Goal: Find specific page/section: Find specific page/section

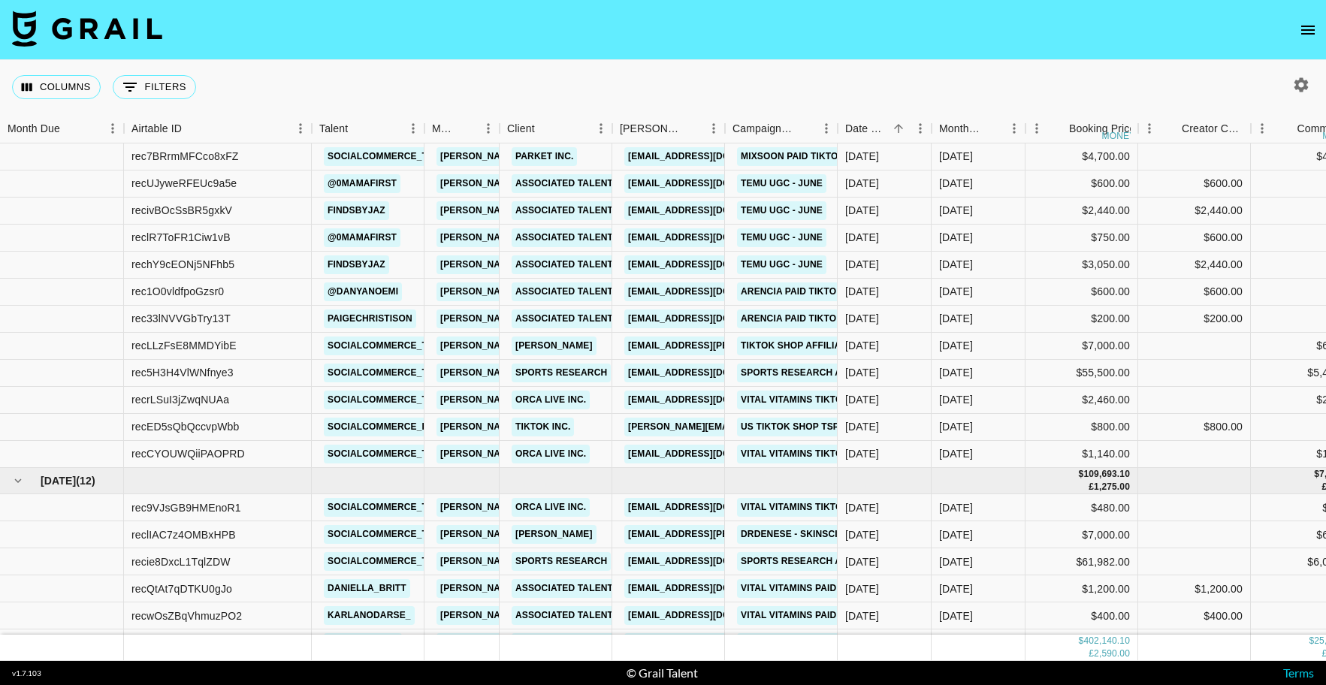
scroll to position [216, 0]
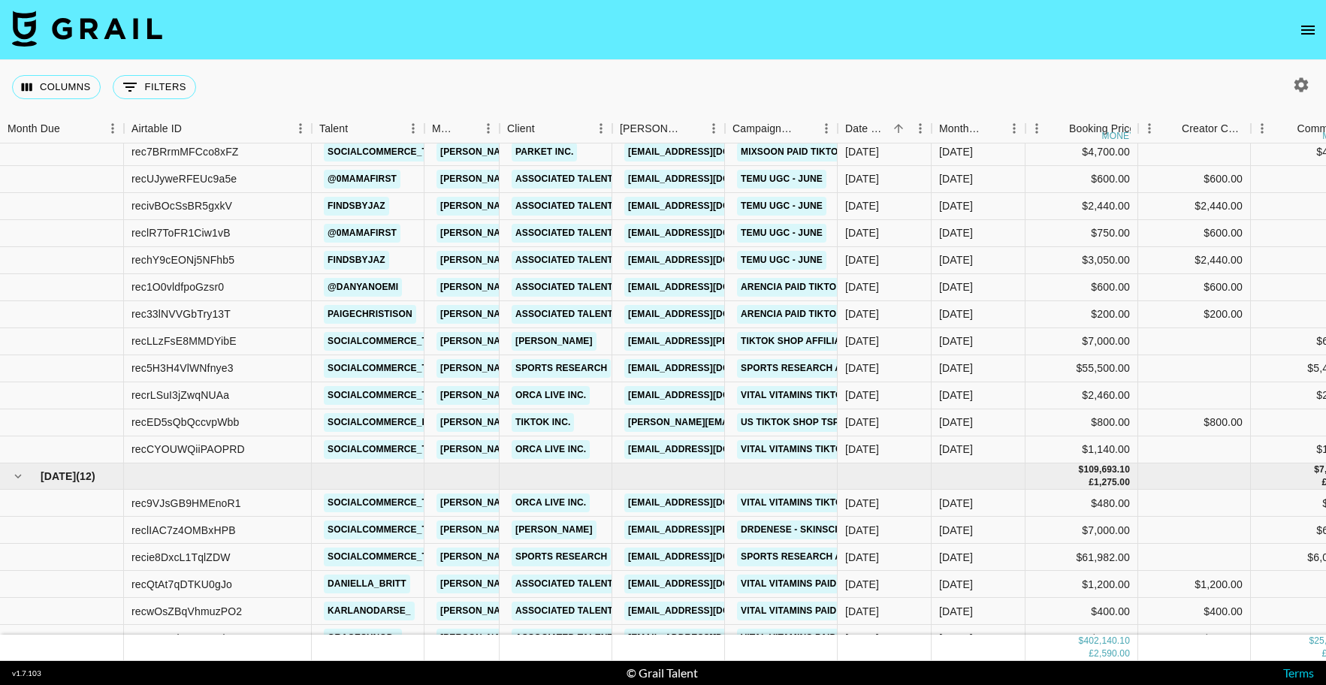
click at [1290, 86] on button "button" at bounding box center [1302, 85] width 26 height 26
select select "Jun '25"
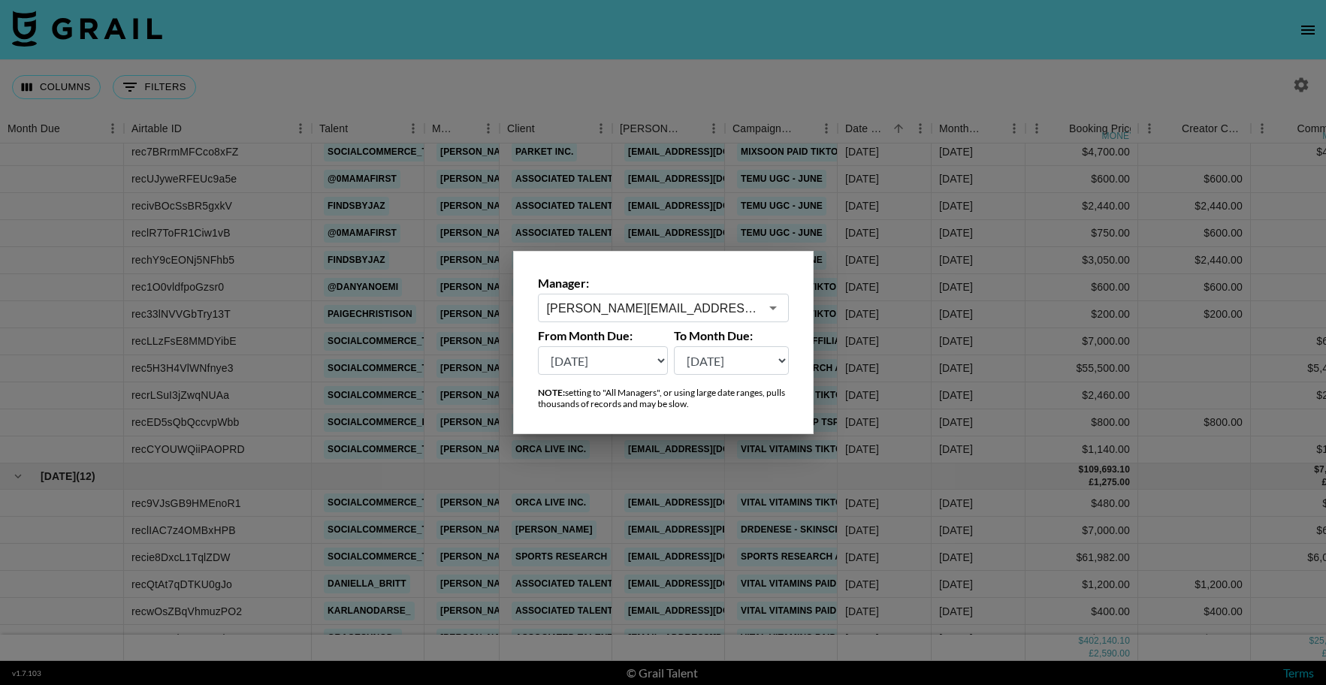
click at [694, 310] on input "nadia@grail-talent.com" at bounding box center [653, 308] width 213 height 17
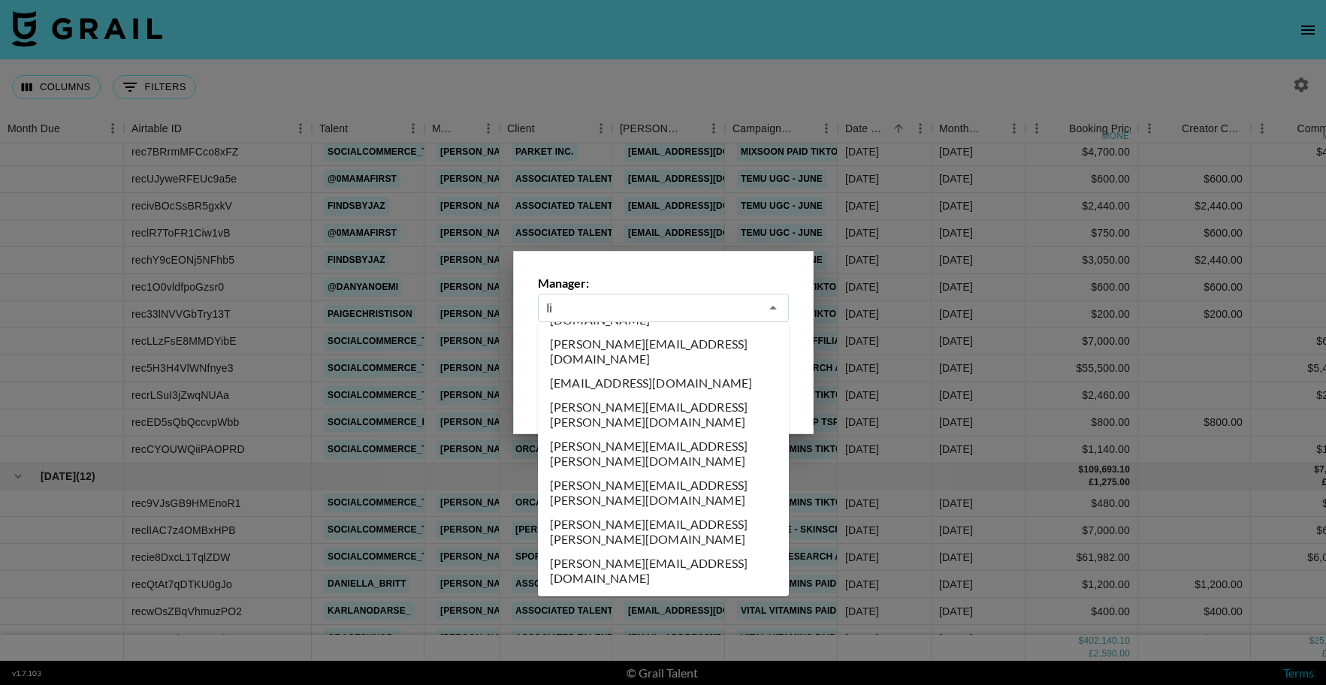
scroll to position [0, 0]
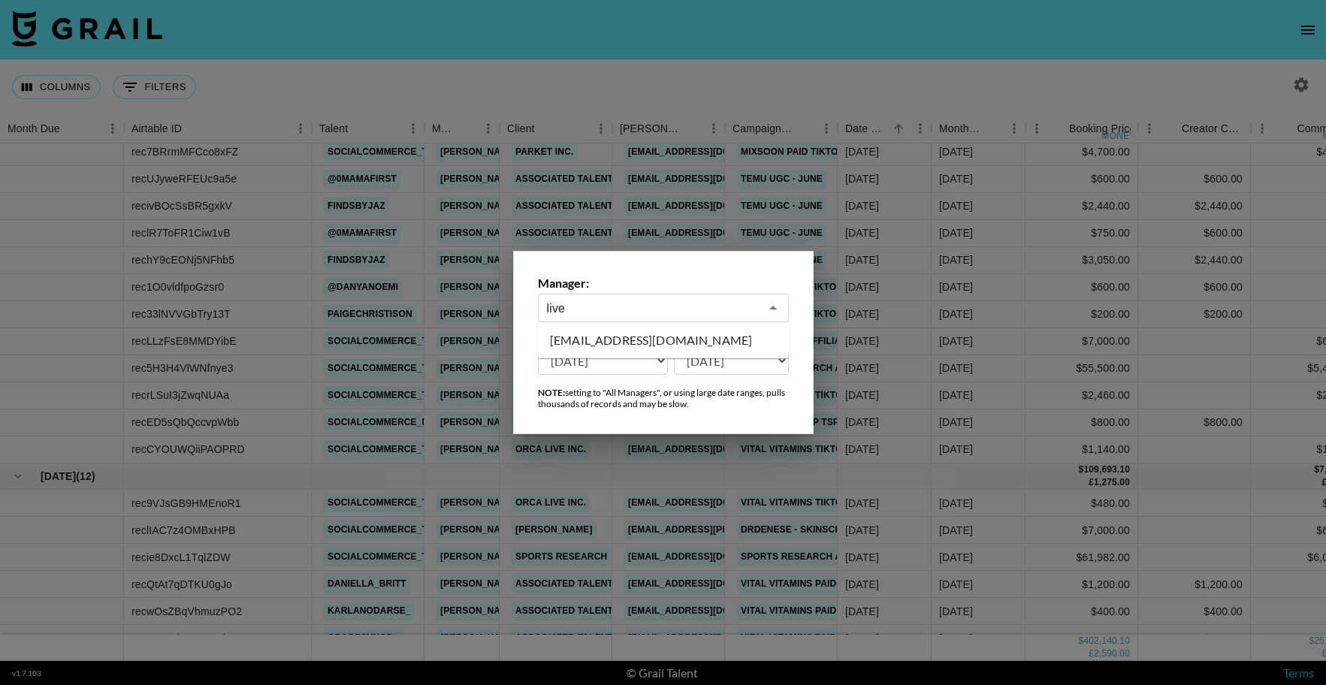
click at [646, 343] on li "livestream@grail-talent.com" at bounding box center [663, 340] width 251 height 24
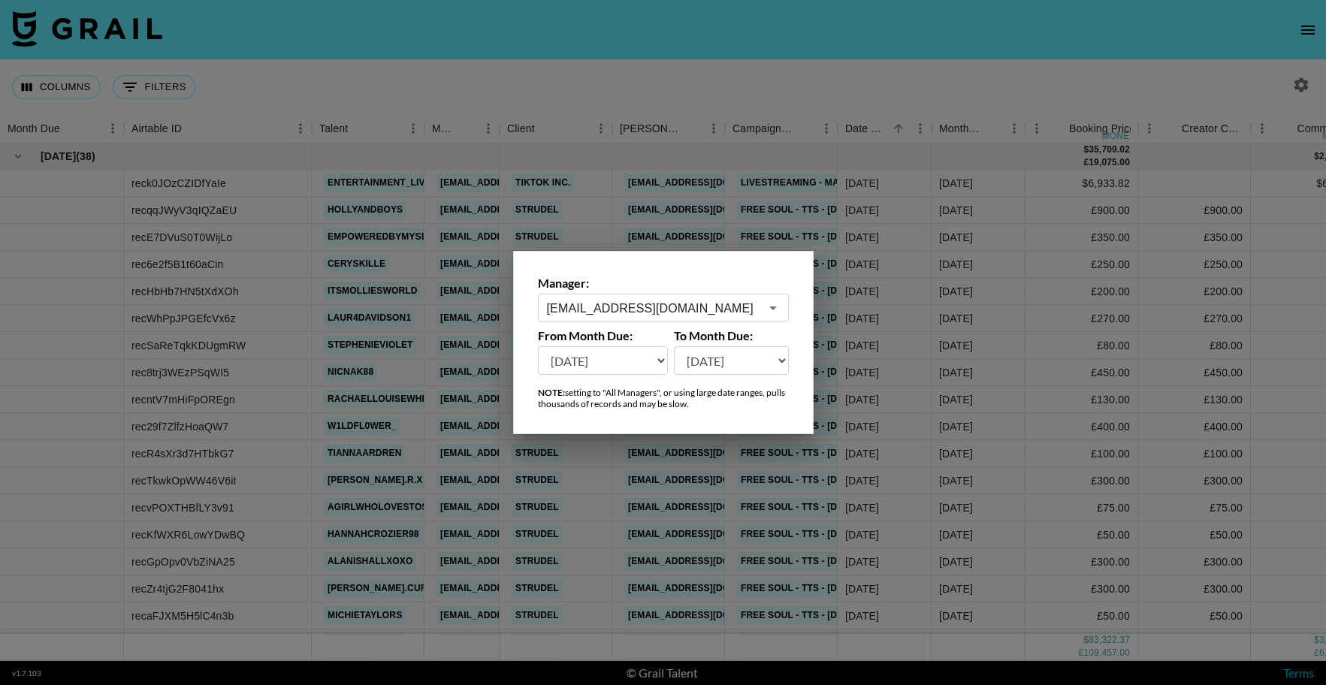
type input "livestream@grail-talent.com"
click at [942, 98] on div at bounding box center [663, 342] width 1326 height 685
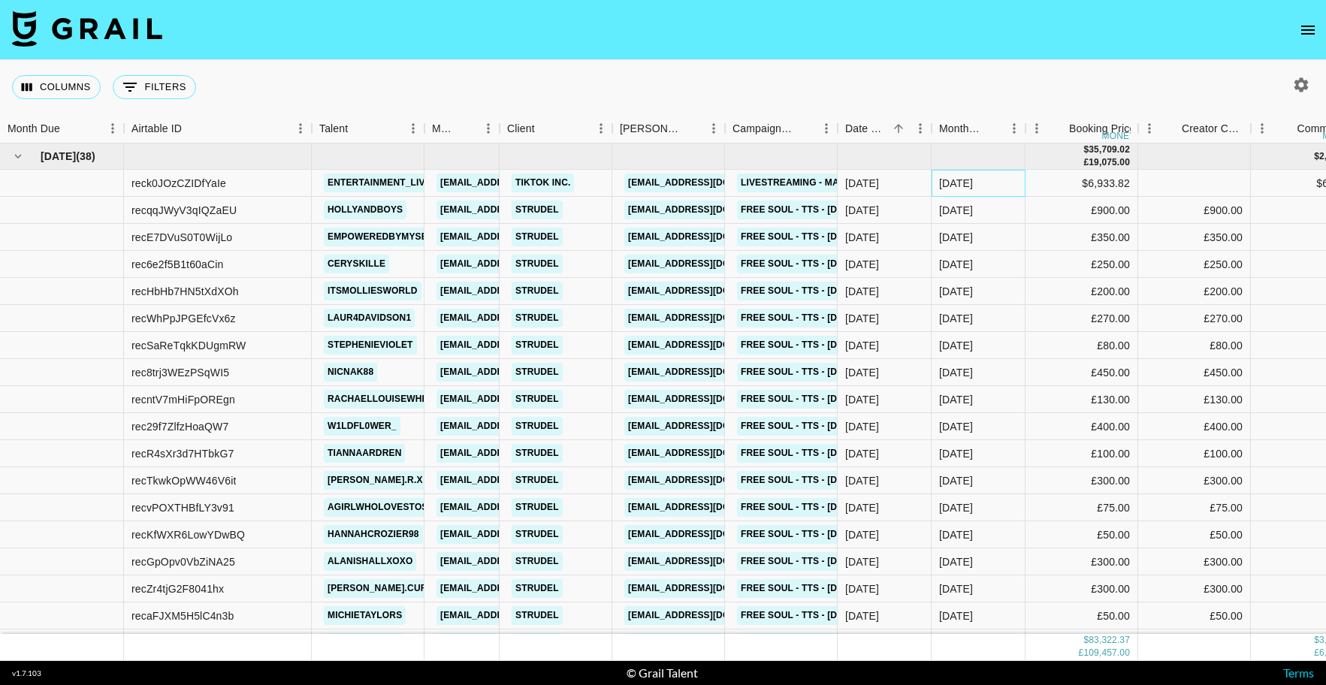
click at [1023, 178] on div "Jun '25" at bounding box center [979, 183] width 94 height 27
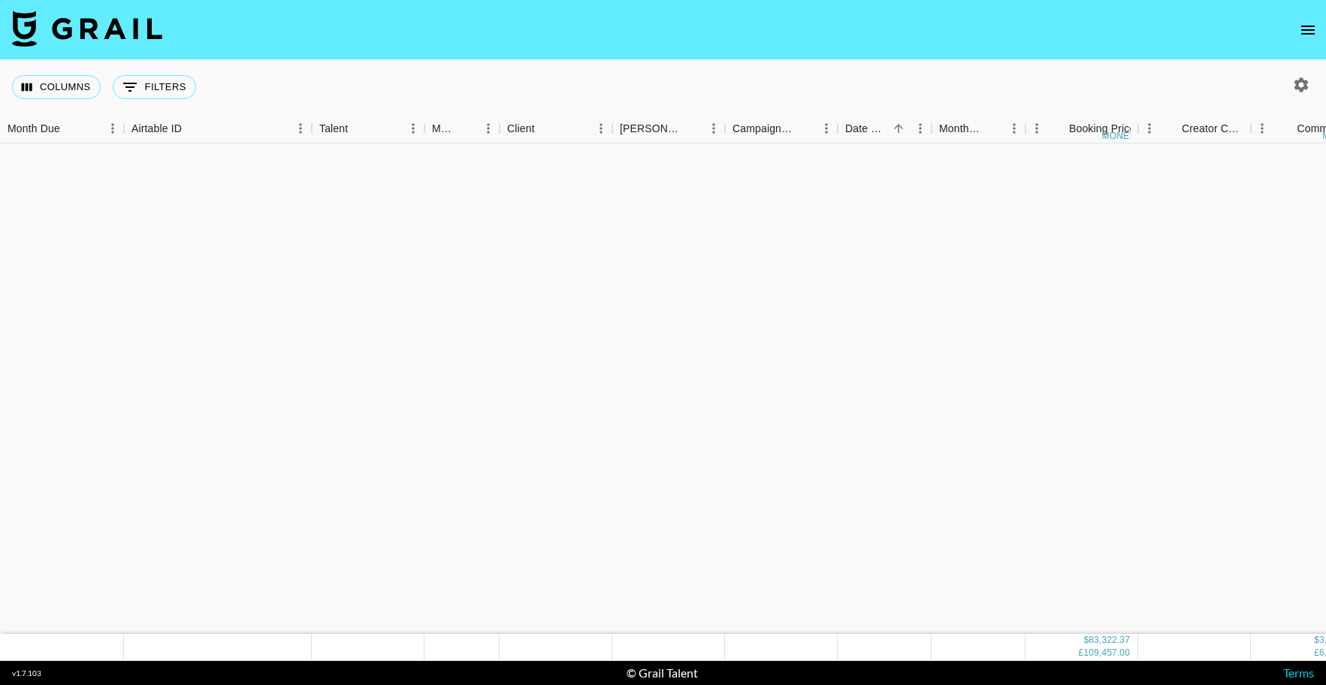
scroll to position [3125, 0]
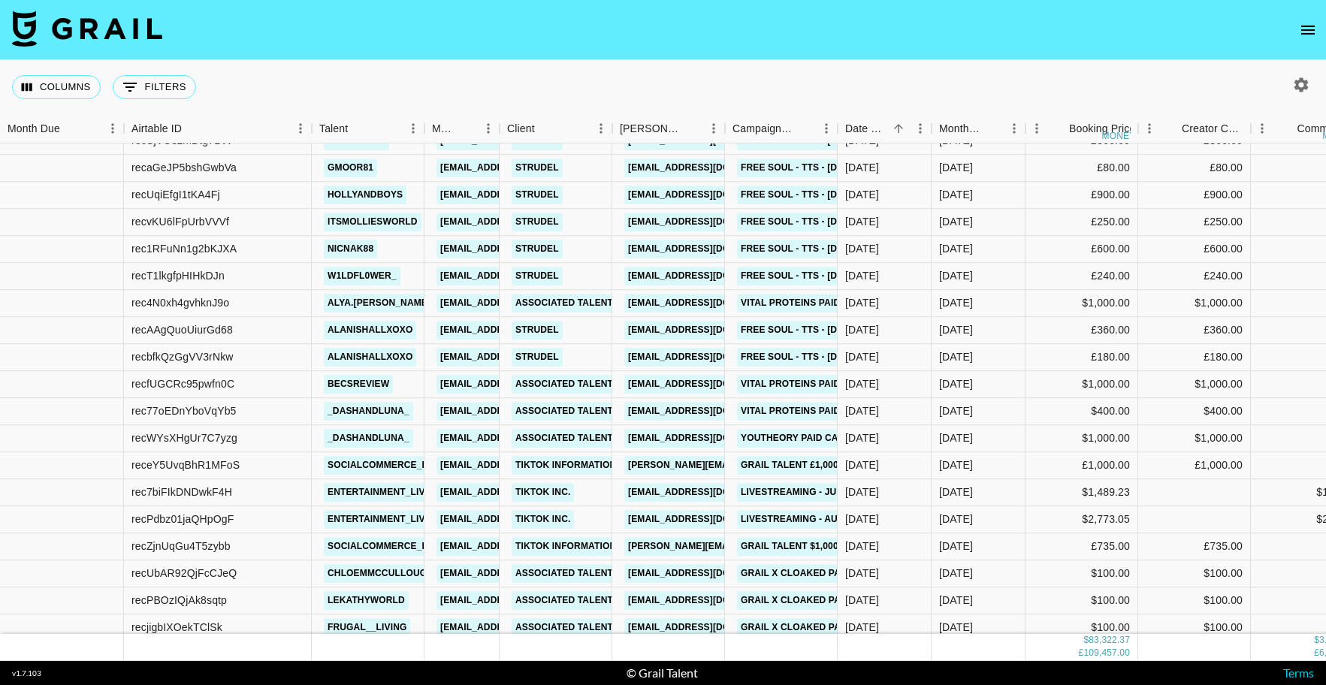
click at [1293, 86] on icon "button" at bounding box center [1302, 85] width 18 height 18
select select "Jun '25"
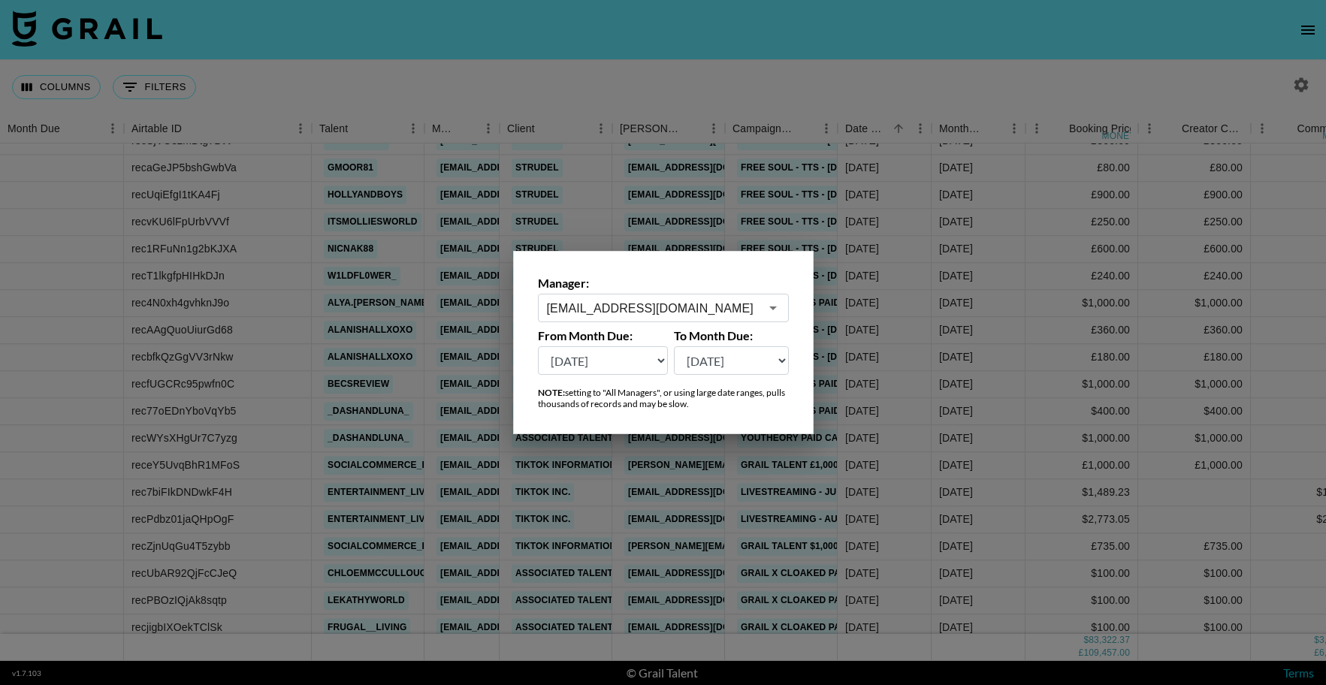
click at [683, 308] on input "livestream@grail-talent.com" at bounding box center [653, 308] width 213 height 17
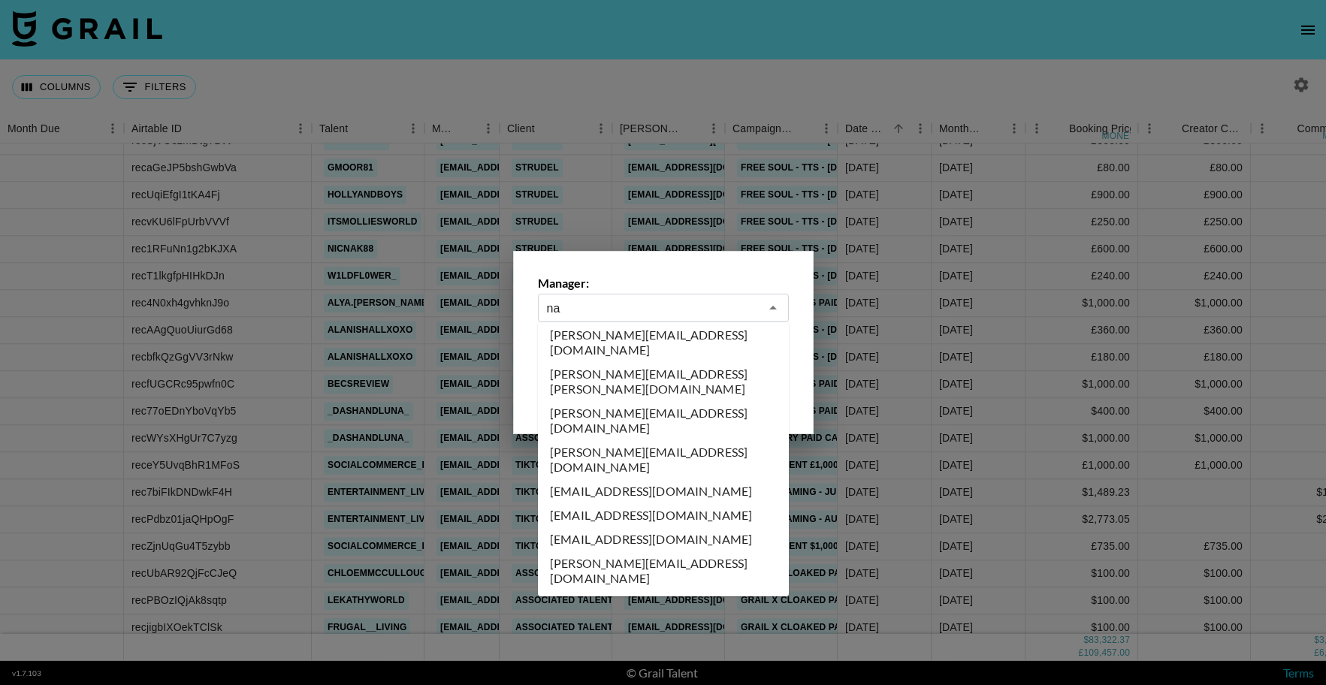
scroll to position [0, 0]
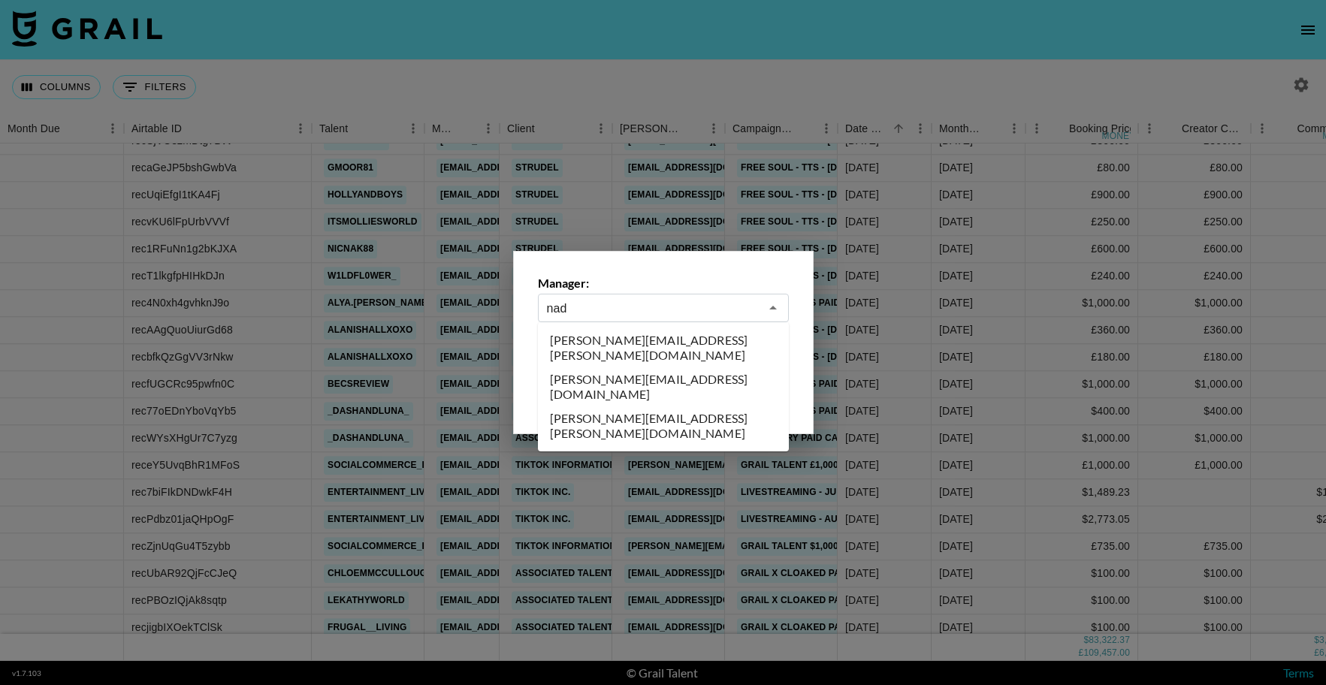
click at [621, 367] on li "nadia@grail-talent.com" at bounding box center [663, 386] width 251 height 39
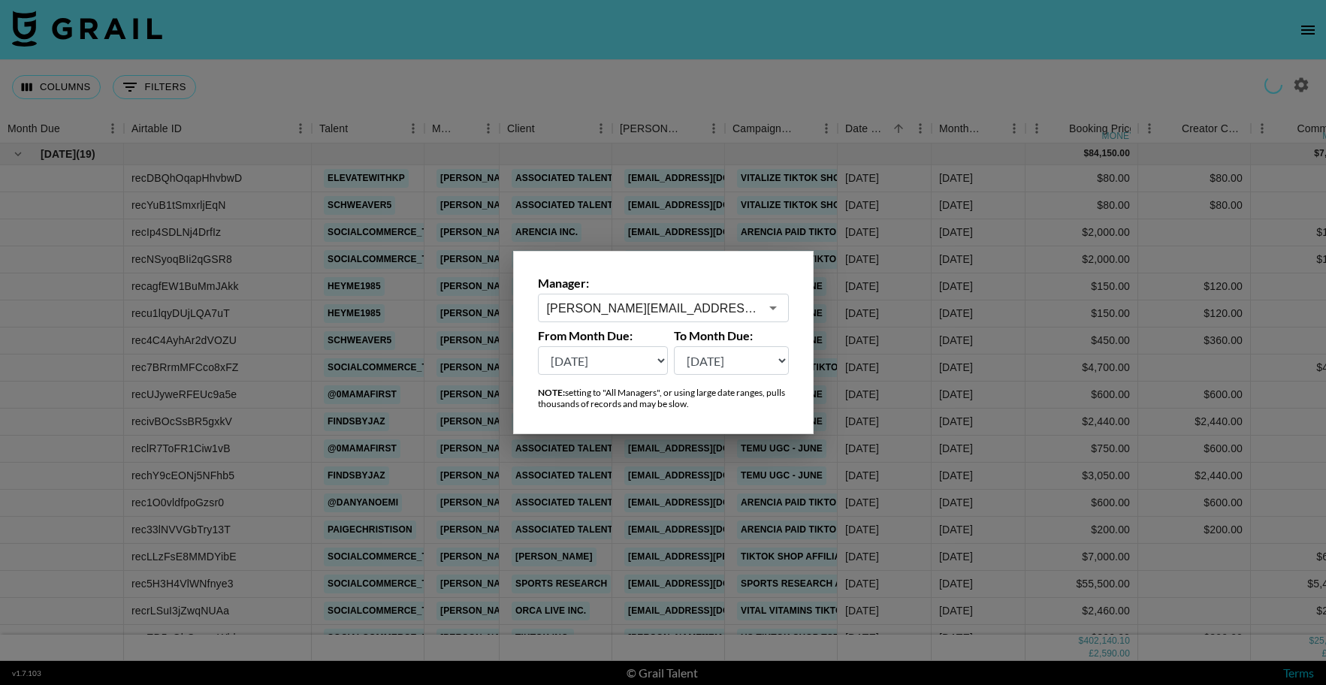
type input "nadia@grail-talent.com"
click at [610, 354] on select "Sep '26 Aug '26 Jul '26 Jun '26 May '26 Apr '26 Mar '26 Feb '26 Jan '26 Dec '25…" at bounding box center [603, 360] width 131 height 29
click at [701, 70] on div at bounding box center [663, 342] width 1326 height 685
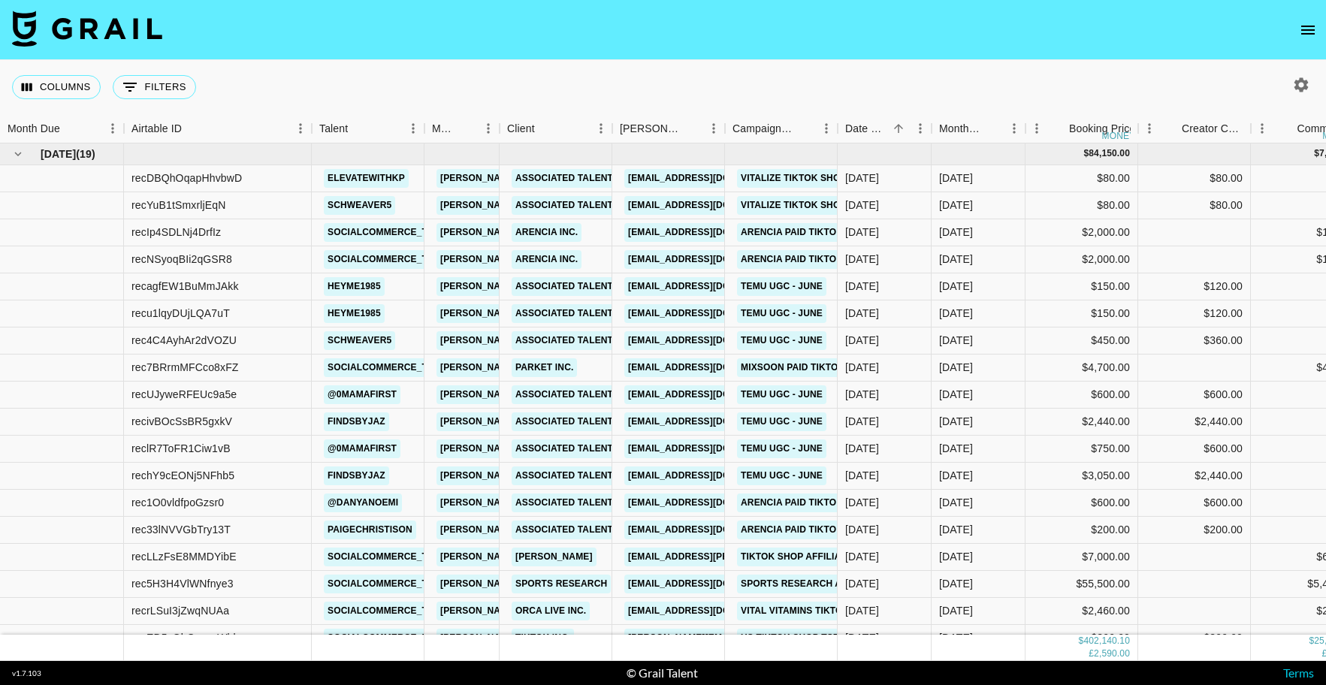
click at [930, 97] on div "Columns 0 Filters + Booking" at bounding box center [663, 87] width 1326 height 54
click at [1001, 98] on div "Columns 0 Filters + Booking" at bounding box center [663, 87] width 1326 height 54
click at [812, 417] on link "Temu UGC - June" at bounding box center [781, 422] width 89 height 19
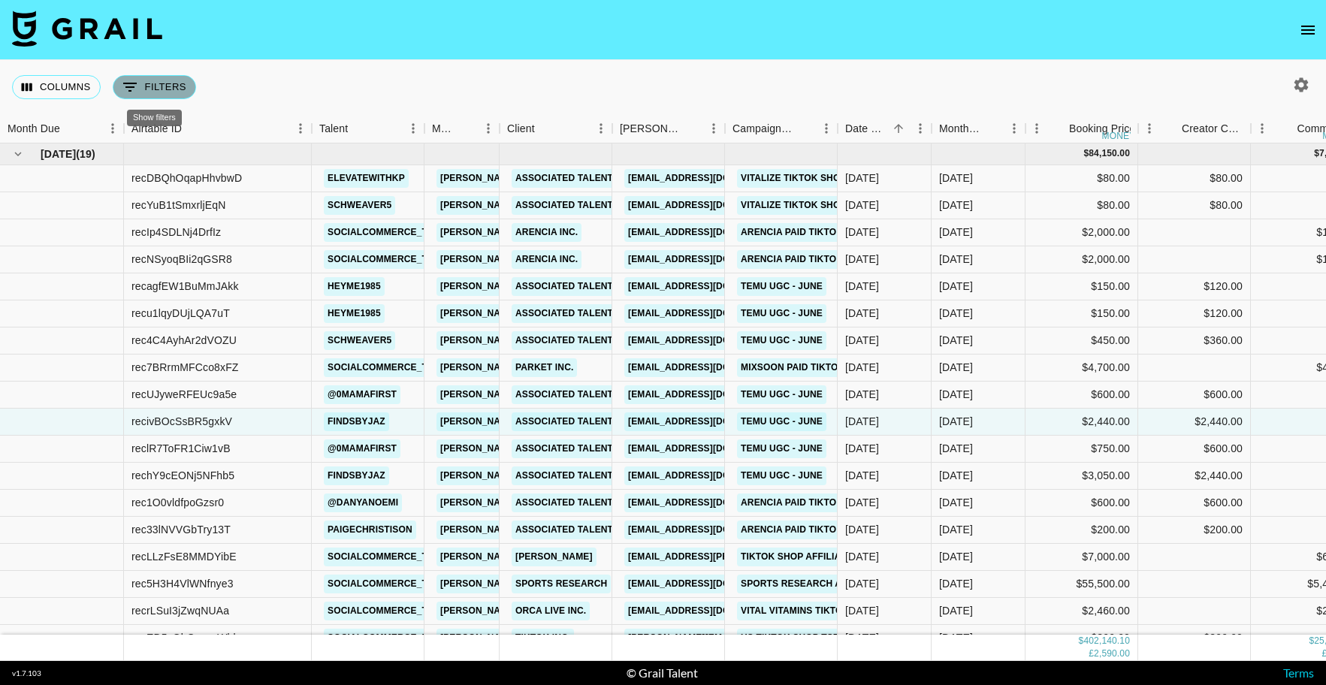
click at [147, 91] on button "0 Filters" at bounding box center [154, 87] width 83 height 24
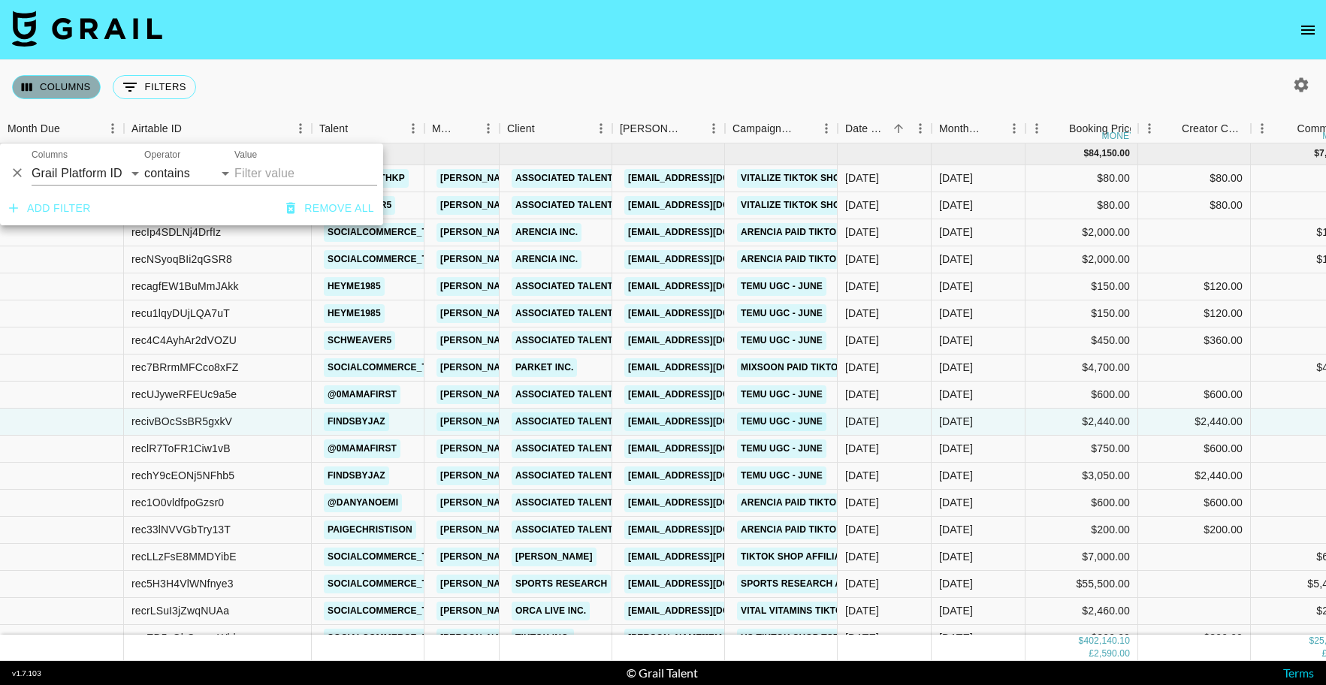
click at [68, 95] on button "Columns" at bounding box center [56, 87] width 89 height 24
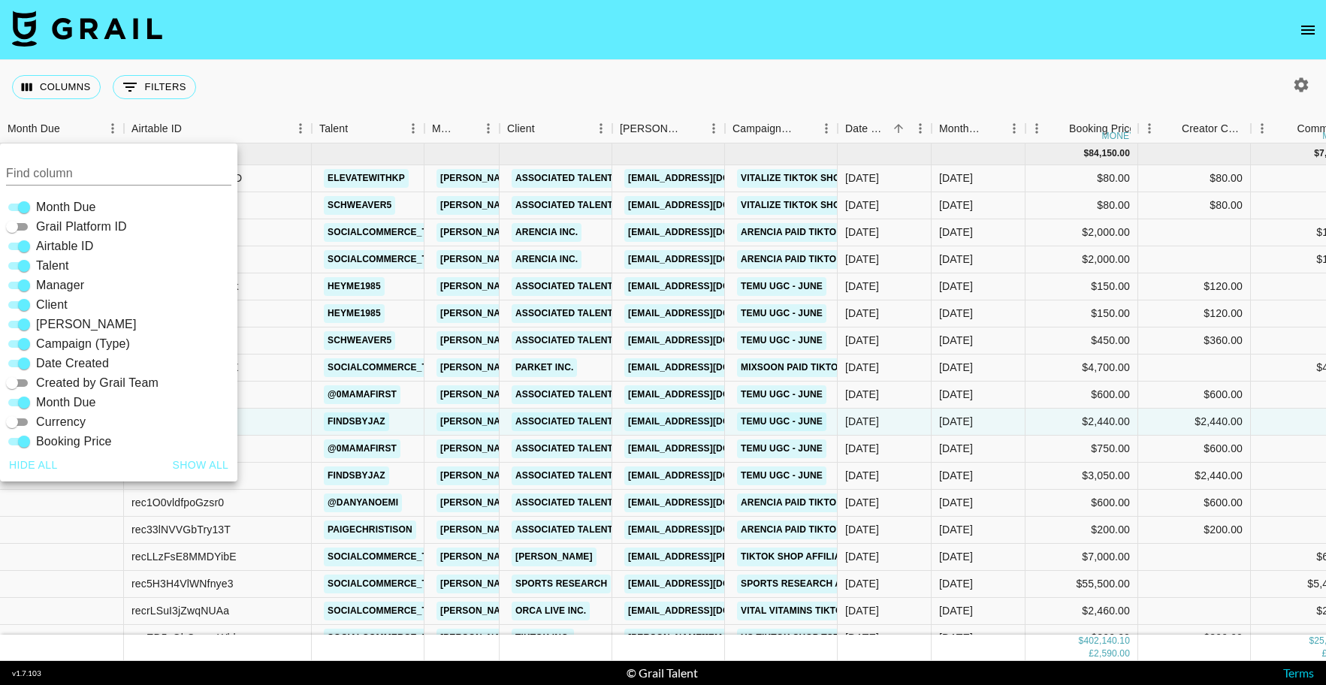
click at [566, 75] on div "Columns 0 Filters + Booking" at bounding box center [663, 87] width 1326 height 54
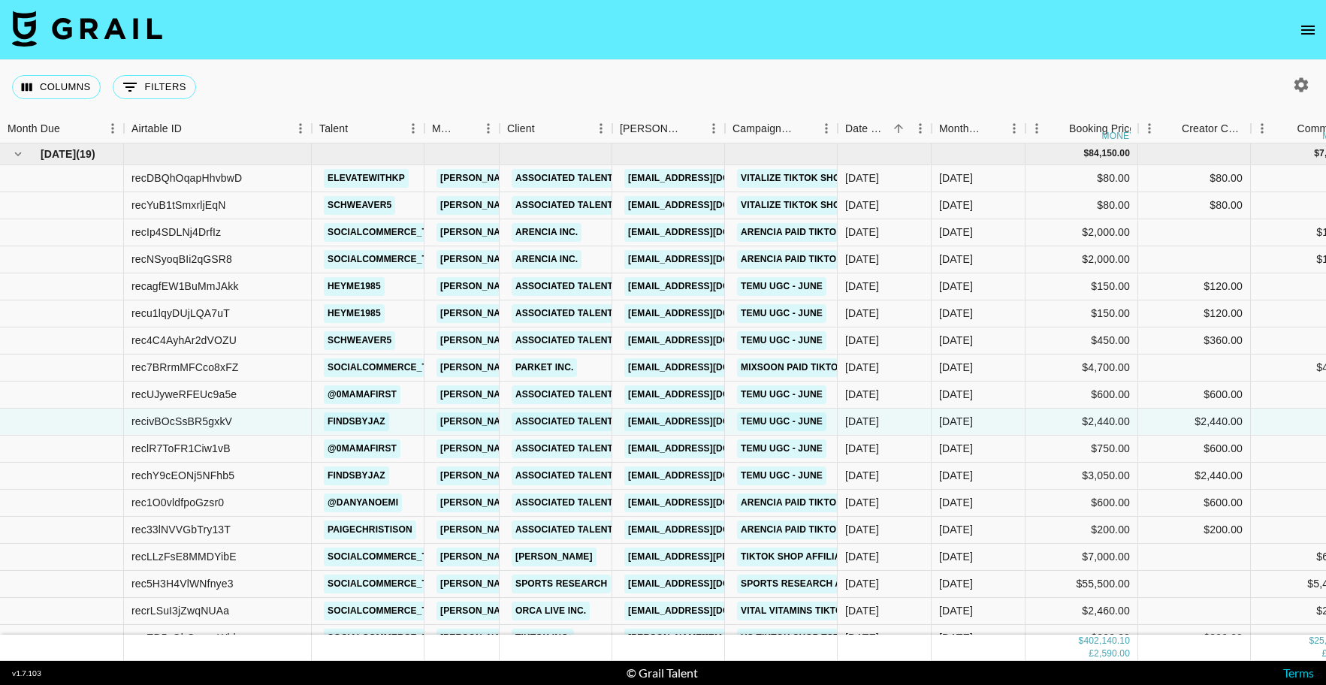
click at [1299, 81] on icon "button" at bounding box center [1302, 84] width 14 height 14
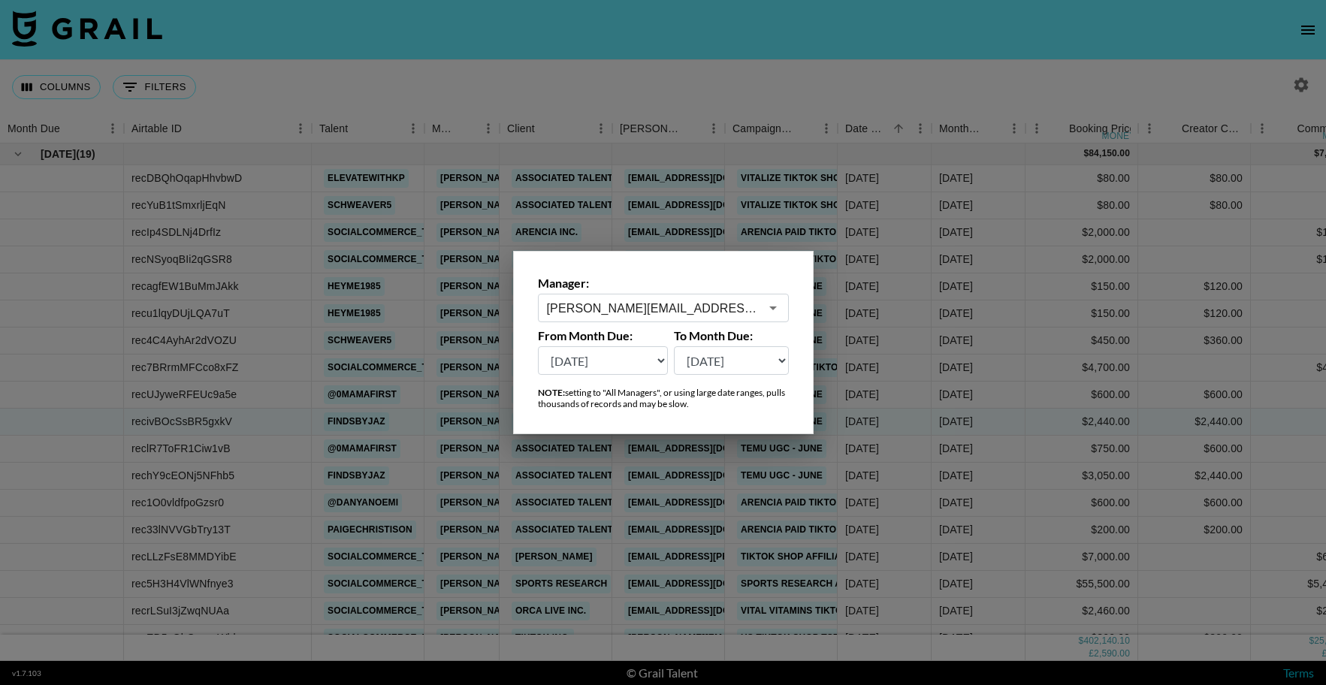
click at [602, 360] on select "Sep '26 Aug '26 Jul '26 Jun '26 May '26 Apr '26 Mar '26 Feb '26 Jan '26 Dec '25…" at bounding box center [603, 360] width 131 height 29
select select "May '25"
click at [538, 346] on select "Sep '26 Aug '26 Jul '26 Jun '26 May '26 Apr '26 Mar '26 Feb '26 Jan '26 Dec '25…" at bounding box center [603, 360] width 131 height 29
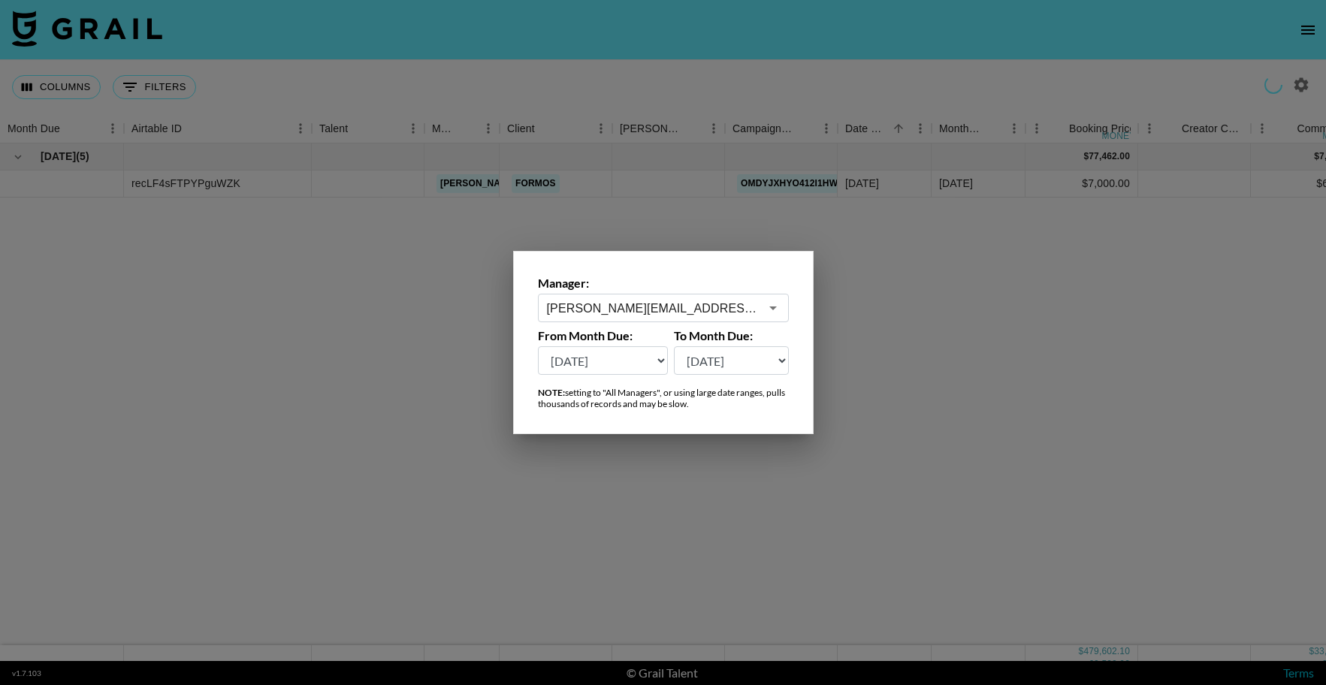
click at [745, 359] on select "Sep '26 Aug '26 Jul '26 Jun '26 May '26 Apr '26 Mar '26 Feb '26 Jan '26 Dec '25…" at bounding box center [731, 360] width 115 height 29
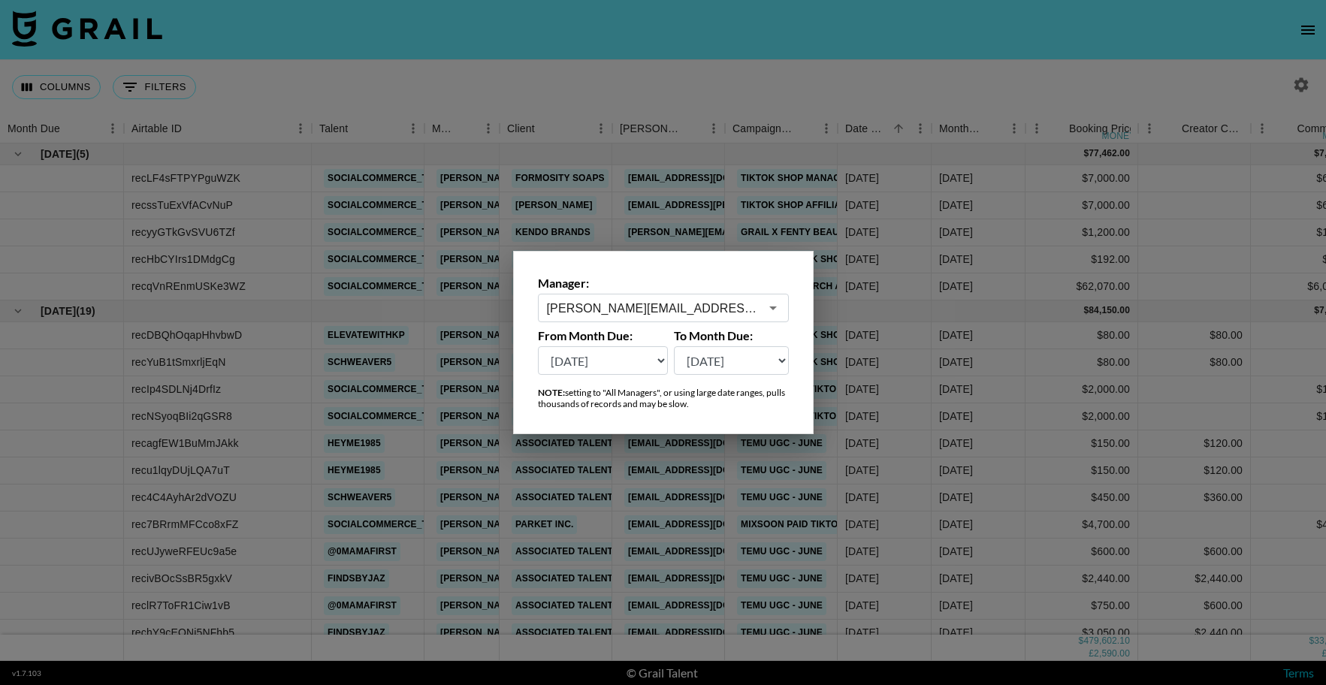
select select "Sep '26"
click at [674, 346] on select "Sep '26 Aug '26 Jul '26 Jun '26 May '26 Apr '26 Mar '26 Feb '26 Jan '26 Dec '25…" at bounding box center [731, 360] width 115 height 29
click at [686, 65] on div at bounding box center [663, 342] width 1326 height 685
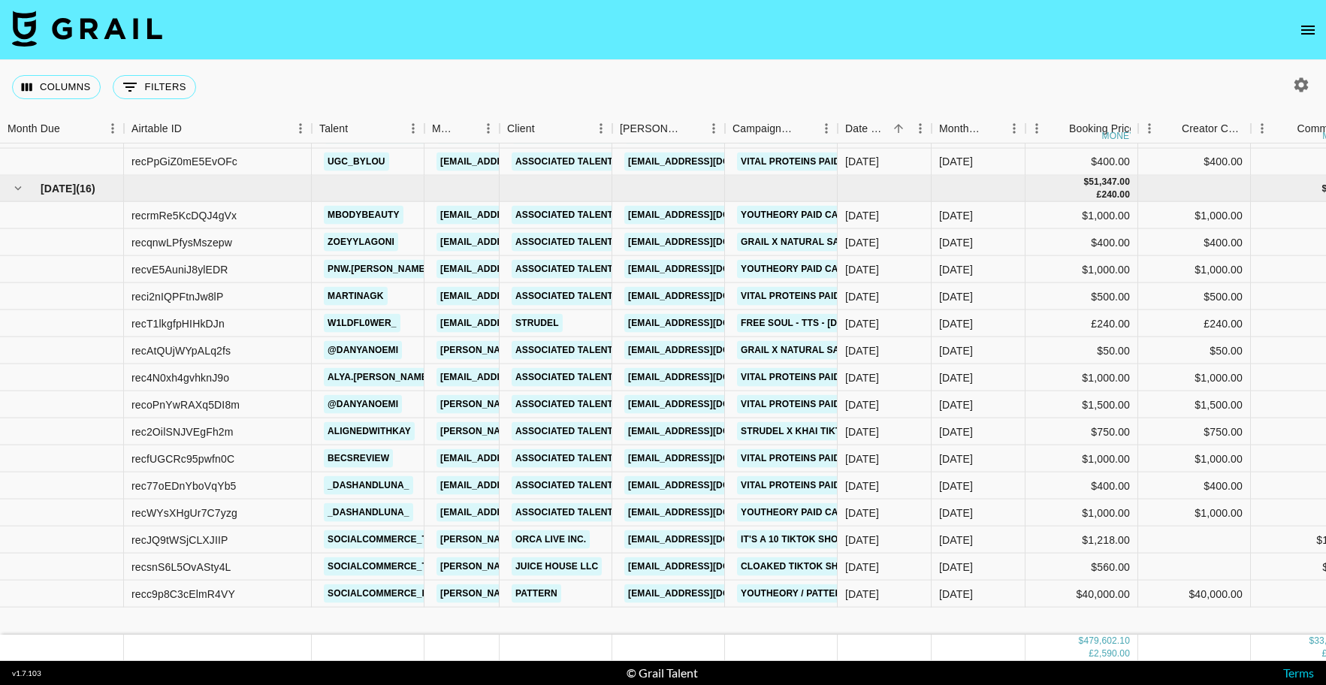
scroll to position [2700, 0]
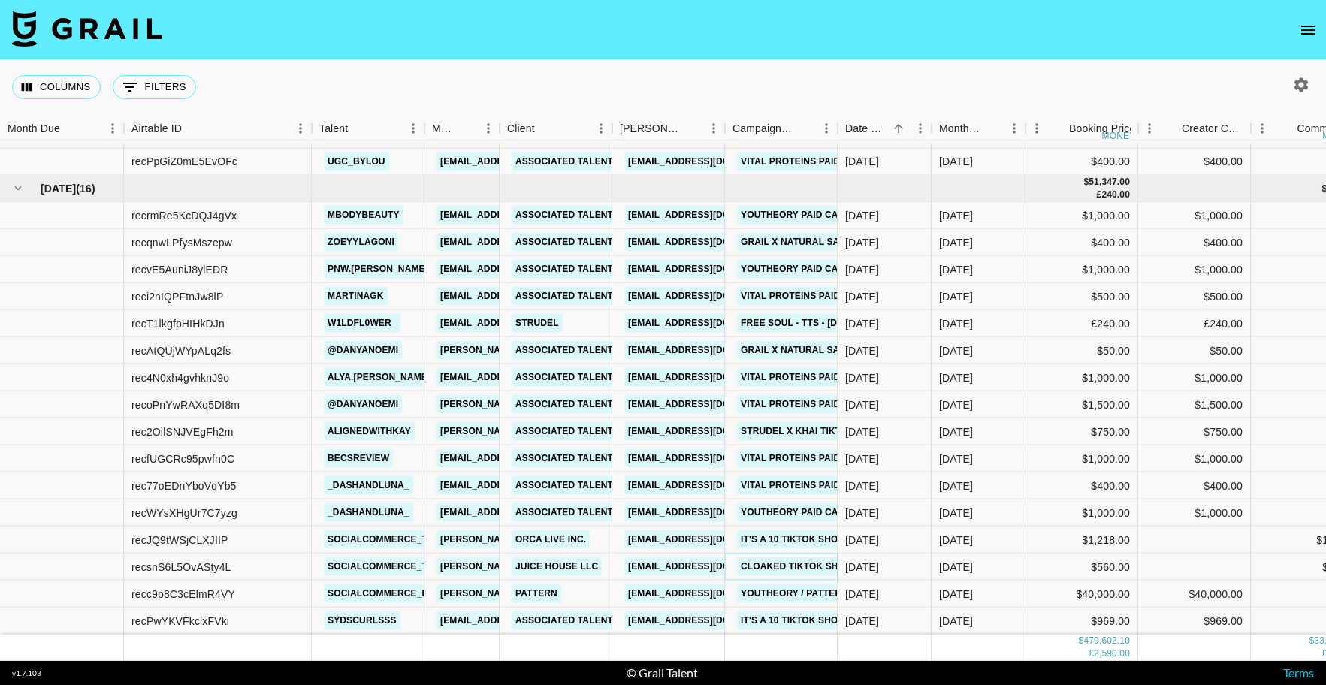
click at [800, 558] on link "Cloaked TikTok Shop Campaign - Month 1" at bounding box center [846, 567] width 219 height 19
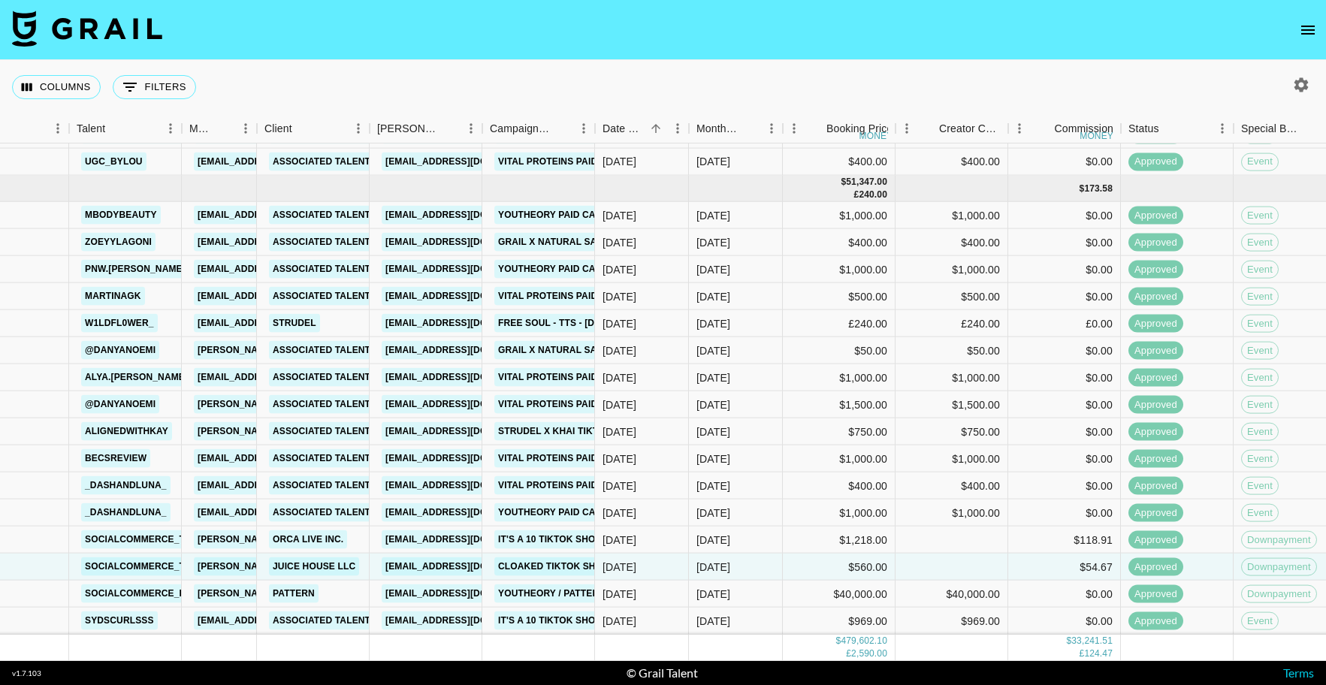
scroll to position [2700, 243]
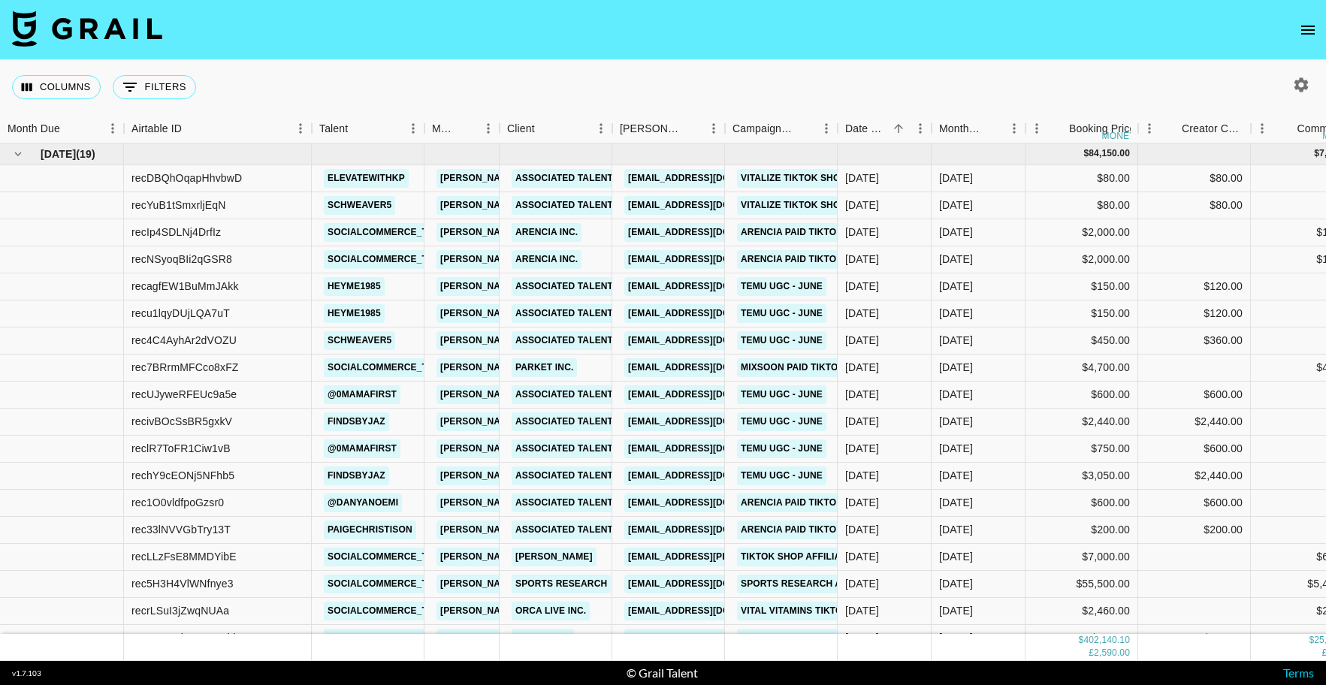
click at [984, 63] on div "Columns 0 Filters + Booking" at bounding box center [663, 87] width 1326 height 54
click at [1292, 89] on button "button" at bounding box center [1302, 85] width 26 height 26
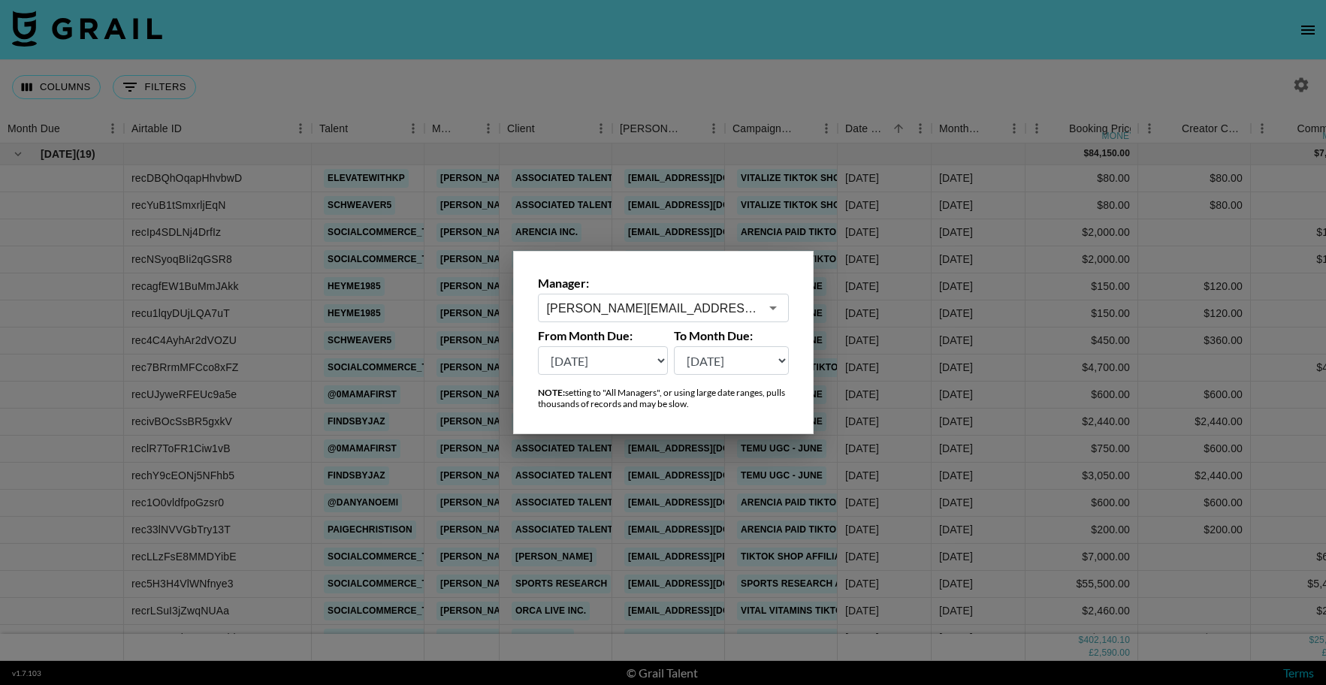
click at [635, 373] on select "Sep '26 Aug '26 Jul '26 Jun '26 May '26 Apr '26 Mar '26 Feb '26 Jan '26 Dec '25…" at bounding box center [603, 360] width 131 height 29
select select "May '25"
click at [538, 346] on select "Sep '26 Aug '26 Jul '26 Jun '26 May '26 Apr '26 Mar '26 Feb '26 Jan '26 Dec '25…" at bounding box center [603, 360] width 131 height 29
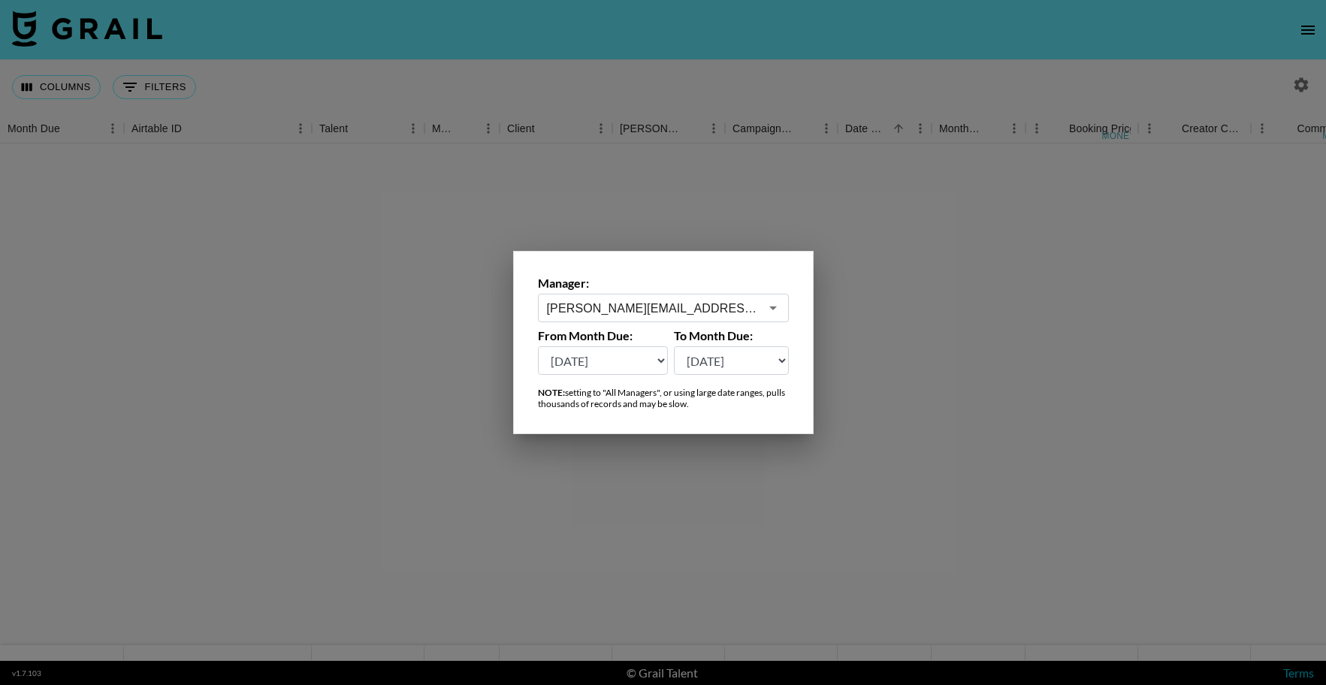
click at [711, 363] on select "Sep '26 Aug '26 Jul '26 Jun '26 May '26 Apr '26 Mar '26 Feb '26 Jan '26 Dec '25…" at bounding box center [731, 360] width 115 height 29
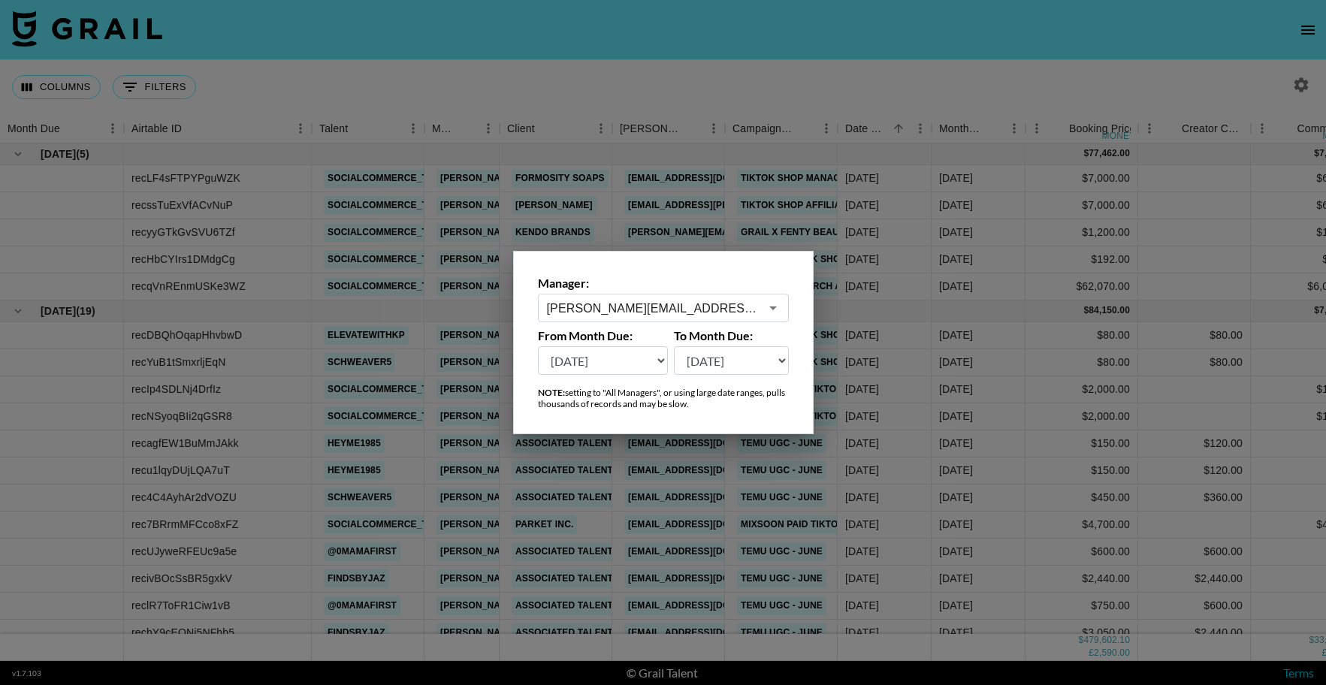
select select "Sep '26"
click at [674, 346] on select "Sep '26 Aug '26 Jul '26 Jun '26 May '26 Apr '26 Mar '26 Feb '26 Jan '26 Dec '25…" at bounding box center [731, 360] width 115 height 29
click at [1017, 52] on div at bounding box center [663, 342] width 1326 height 685
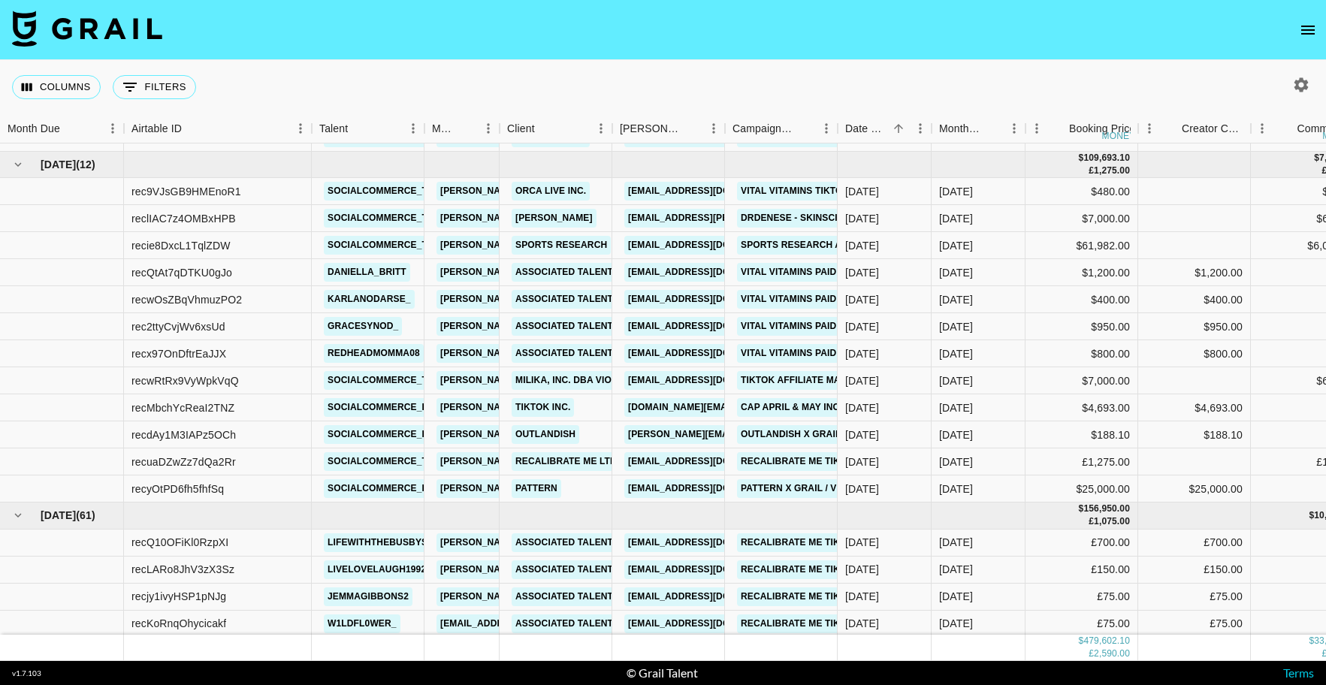
scroll to position [714, 0]
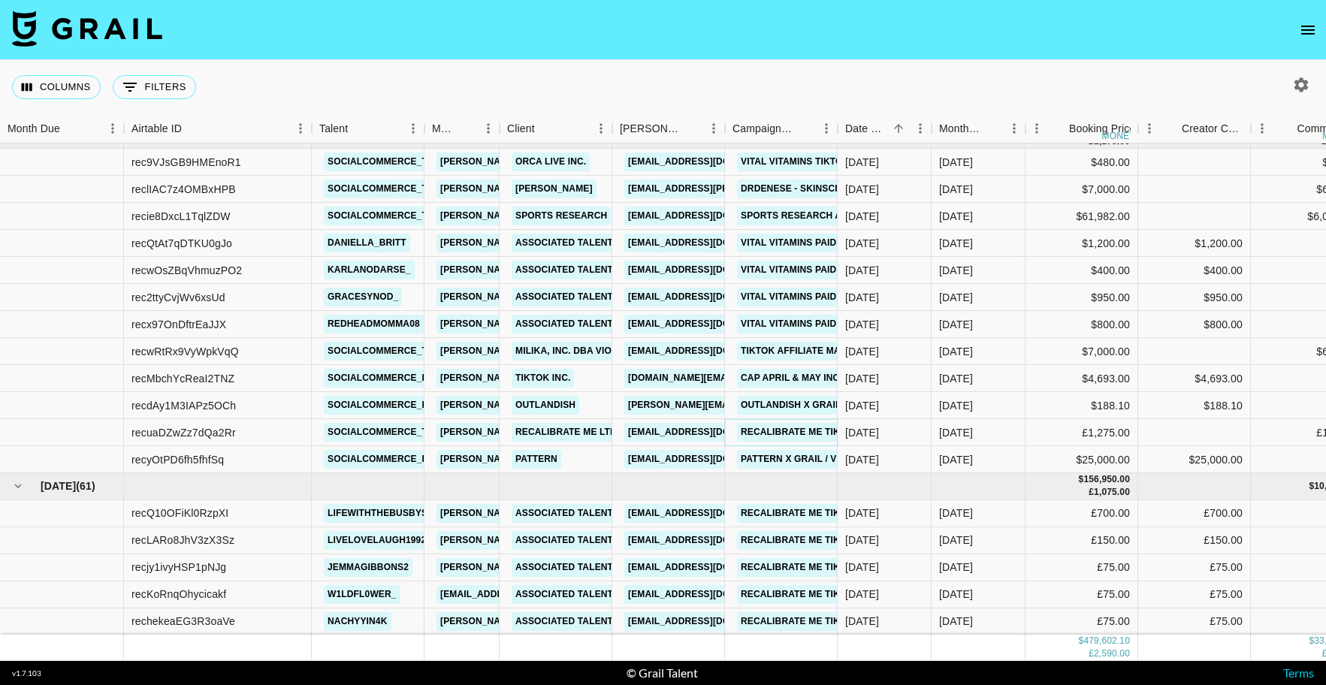
click at [797, 430] on link "Recalibrate Me TikTok Shop Campaign July" at bounding box center [852, 432] width 231 height 19
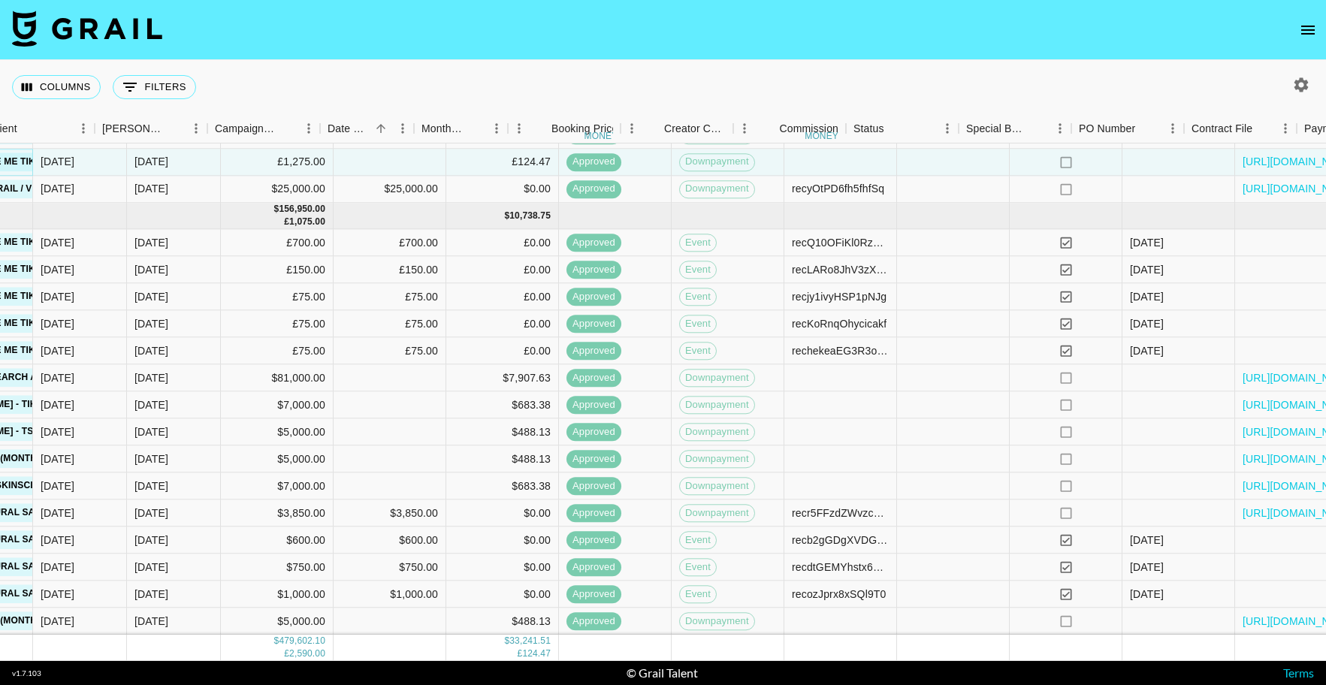
scroll to position [984, 898]
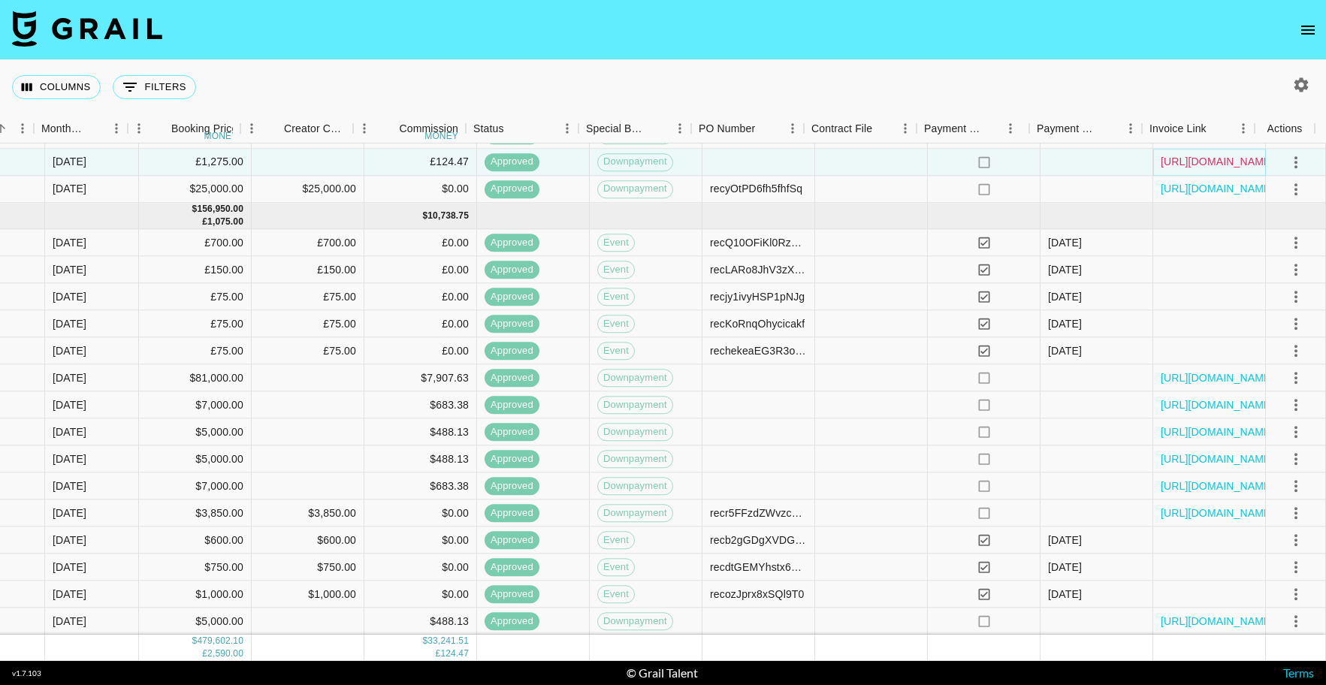
click at [1197, 160] on link "https://in.xero.com/76Tpm8XcvLUUaw4R8BJqkNYRsXbljjpTCCqmFTts" at bounding box center [1217, 162] width 113 height 15
